Goal: Navigation & Orientation: Find specific page/section

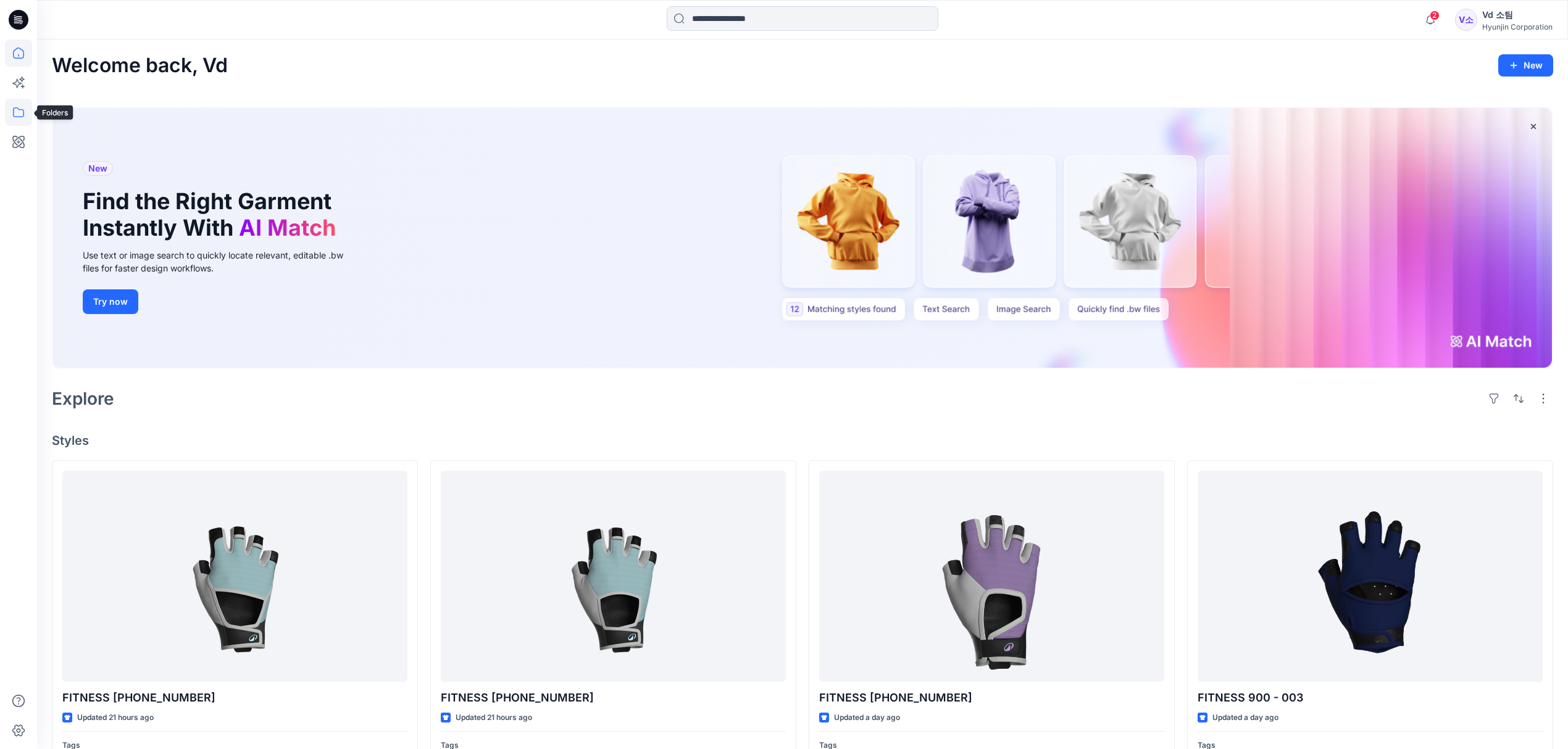
click at [20, 114] on icon at bounding box center [18, 112] width 27 height 27
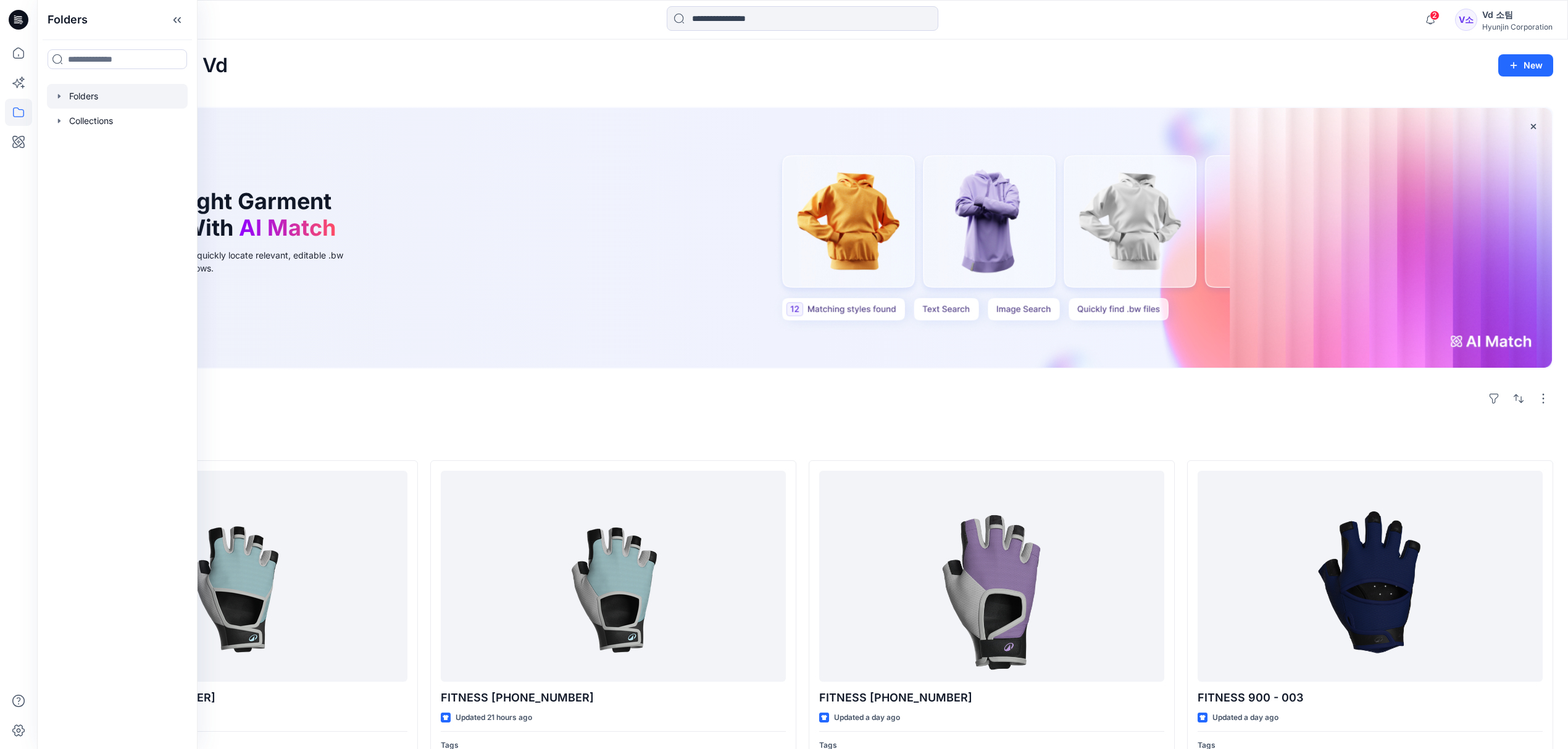
click at [74, 101] on div at bounding box center [117, 96] width 141 height 25
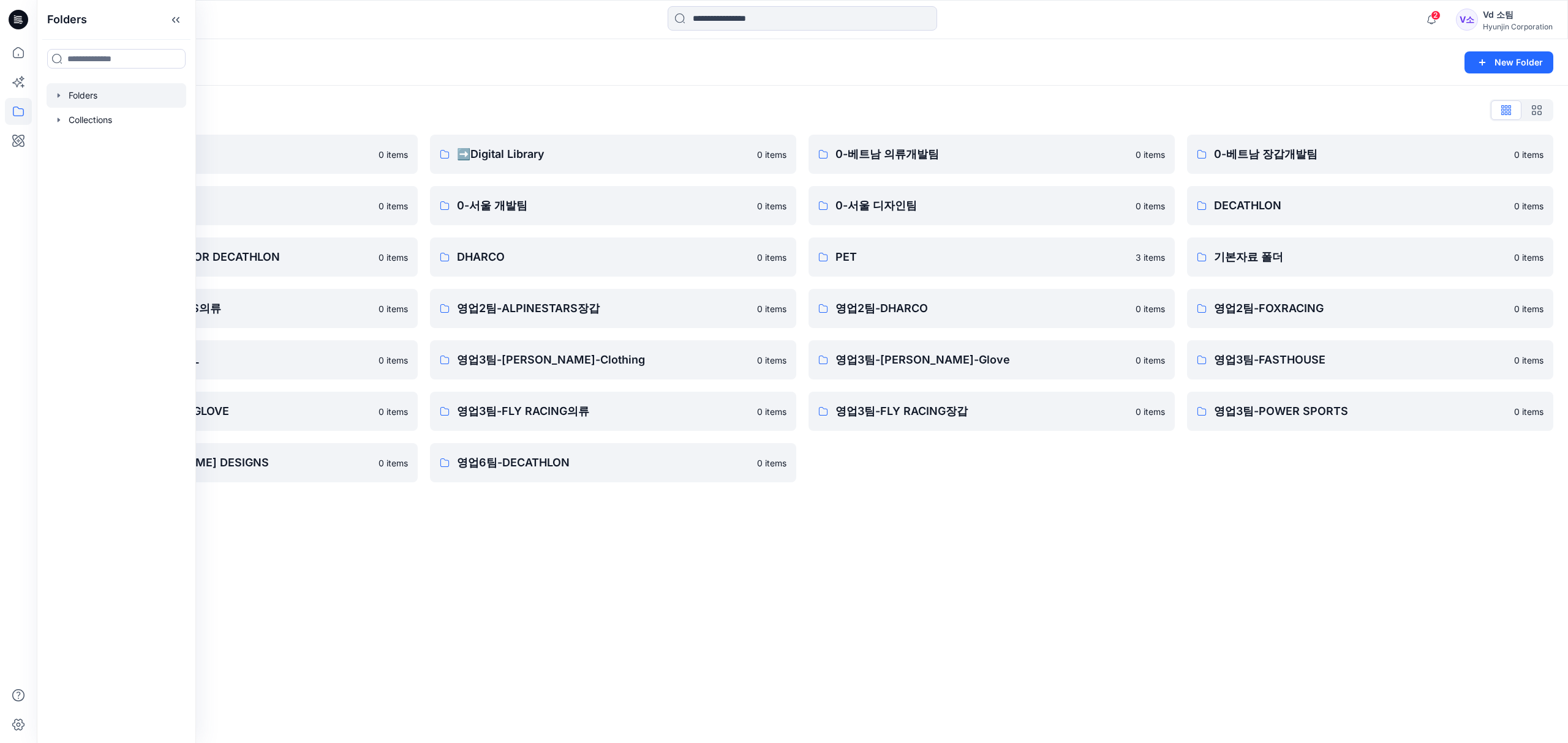
click at [621, 45] on div "Folders New Folder" at bounding box center [802, 62] width 1532 height 47
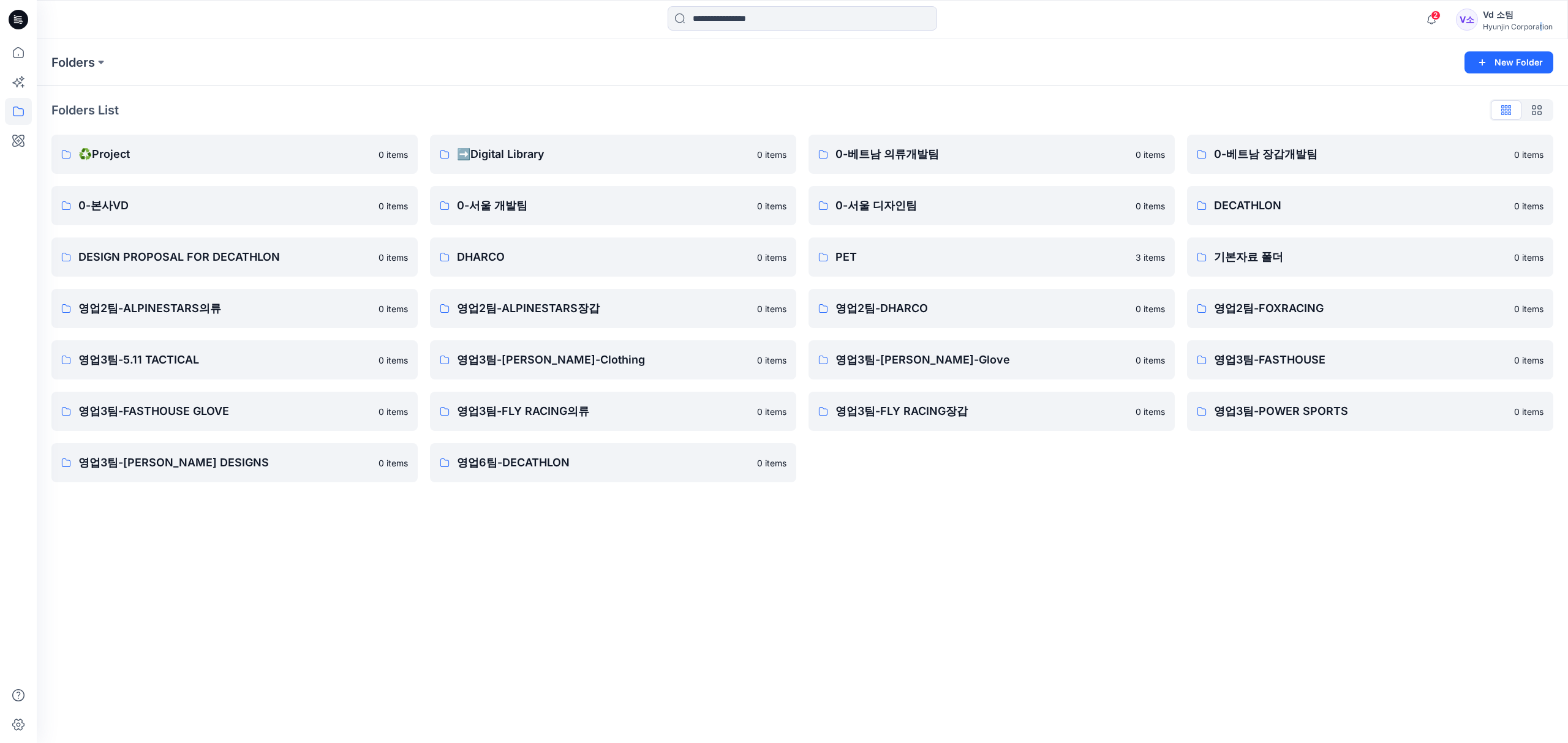
click at [1537, 23] on div "Hyunjin Corporation" at bounding box center [1518, 26] width 70 height 9
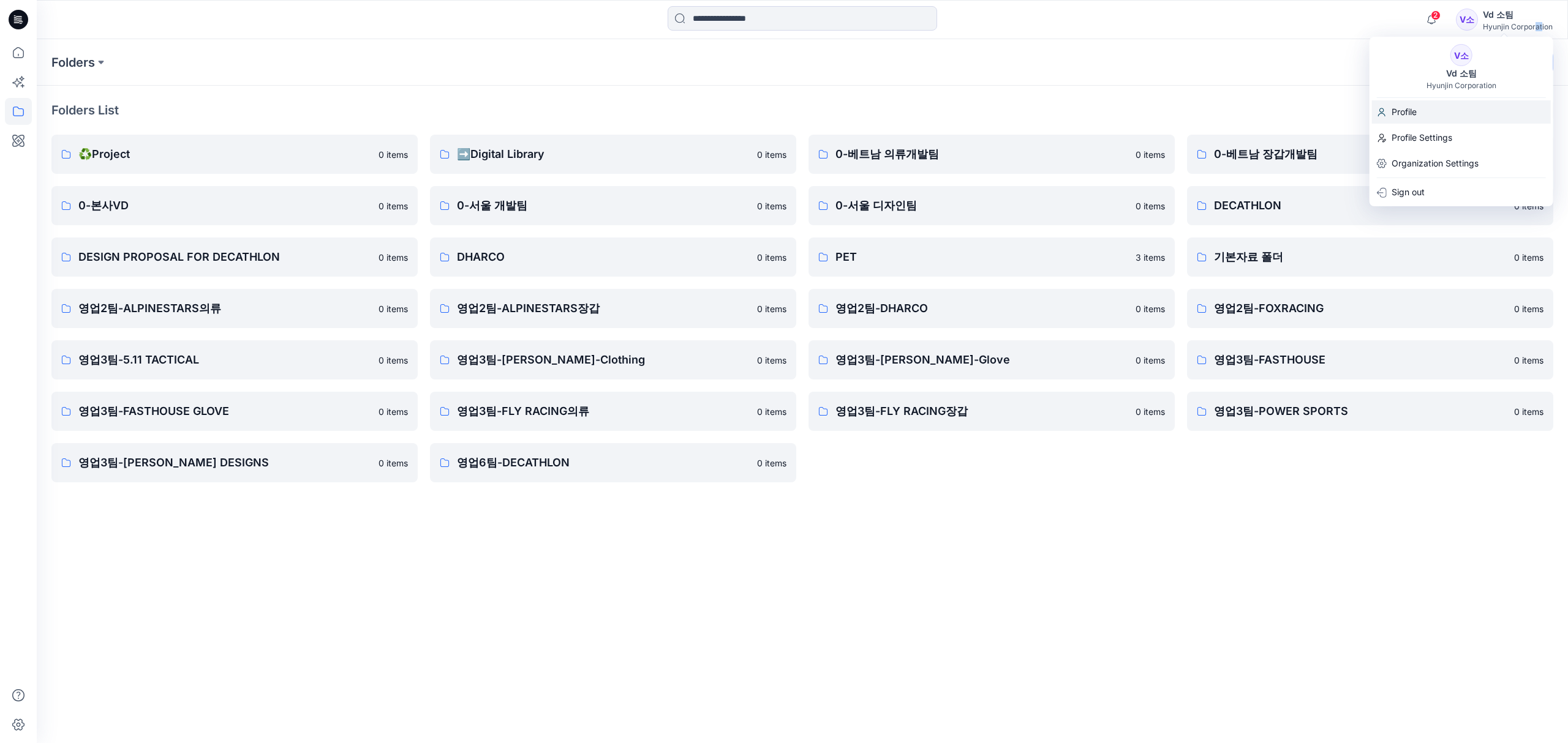
click at [1440, 111] on div "Profile" at bounding box center [1461, 112] width 179 height 23
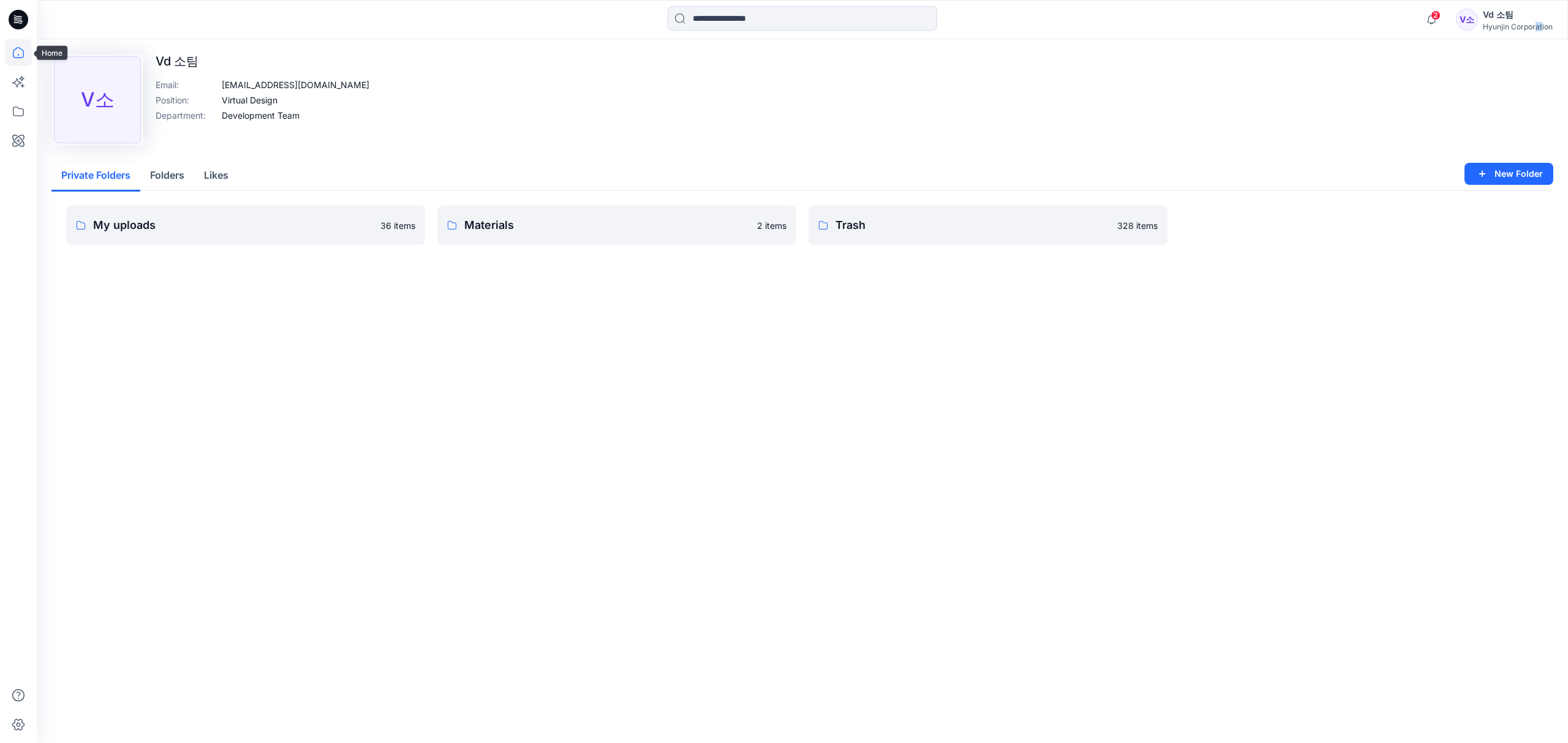
click at [17, 49] on icon at bounding box center [18, 52] width 27 height 27
